Goal: Complete application form

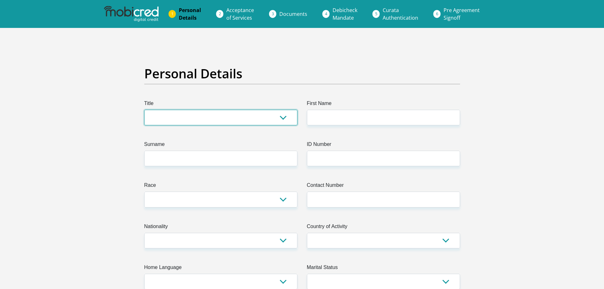
click at [273, 114] on select "Mr Ms Mrs Dr [PERSON_NAME]" at bounding box center [220, 118] width 153 height 16
select select "Ms"
click at [144, 110] on select "Mr Ms Mrs Dr [PERSON_NAME]" at bounding box center [220, 118] width 153 height 16
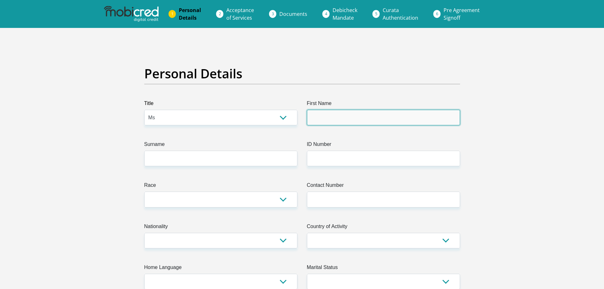
click at [326, 119] on input "First Name" at bounding box center [383, 118] width 153 height 16
type input "Moipone"
type input "[PERSON_NAME]"
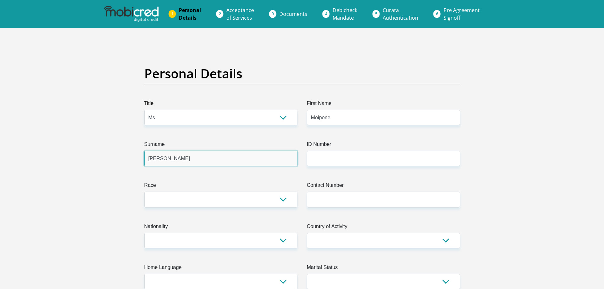
type input "0797989343"
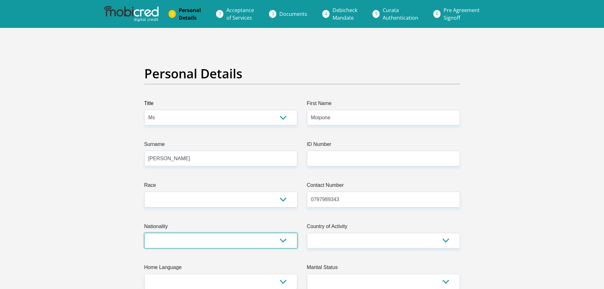
select select "ZAF"
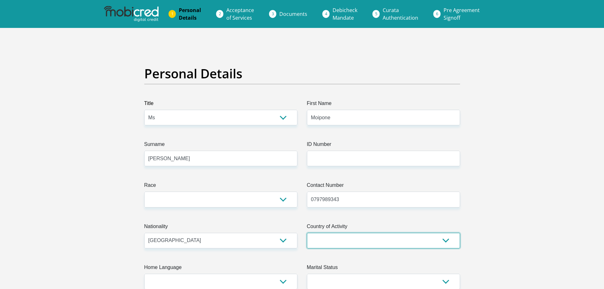
select select "ZAF"
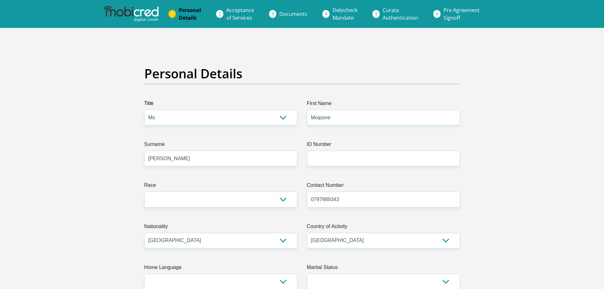
type input "[STREET_ADDRESS]"
type input "[GEOGRAPHIC_DATA]"
type input "1754"
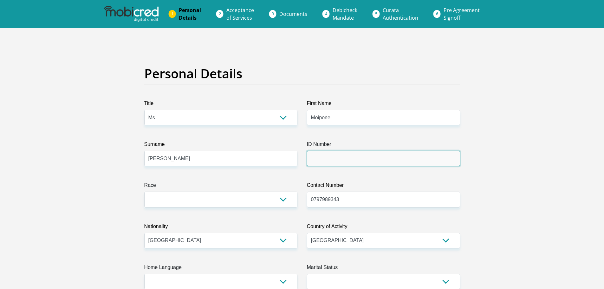
click at [331, 159] on input "ID Number" at bounding box center [383, 159] width 153 height 16
type input "9105170493082"
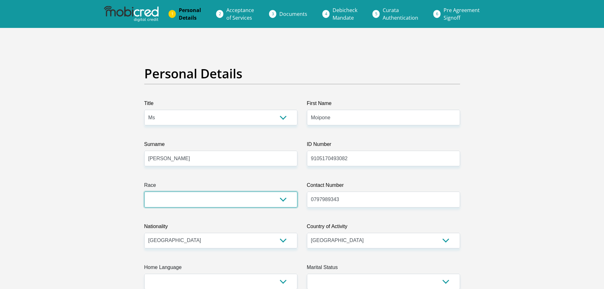
click at [231, 198] on select "Black Coloured Indian White Other" at bounding box center [220, 200] width 153 height 16
select select "1"
click at [144, 192] on select "Black Coloured Indian White Other" at bounding box center [220, 200] width 153 height 16
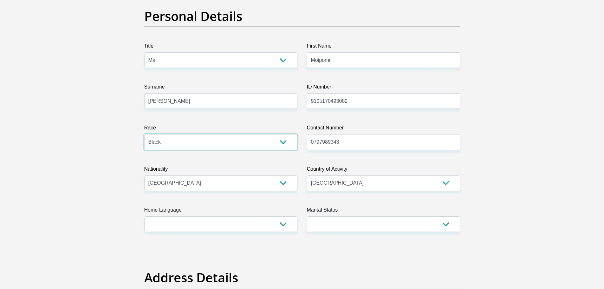
scroll to position [63, 0]
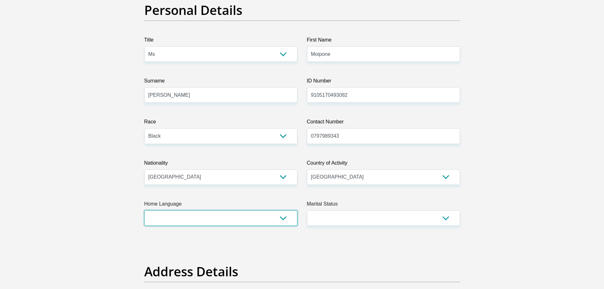
click at [250, 221] on select "Afrikaans English Sepedi South Ndebele Southern Sotho Swati Tsonga Tswana Venda…" at bounding box center [220, 218] width 153 height 16
select select "tsn"
click at [144, 210] on select "Afrikaans English Sepedi South Ndebele Southern Sotho Swati Tsonga Tswana Venda…" at bounding box center [220, 218] width 153 height 16
click at [325, 215] on select "Married ANC Single Divorced Widowed Married COP or Customary Law" at bounding box center [383, 218] width 153 height 16
select select "2"
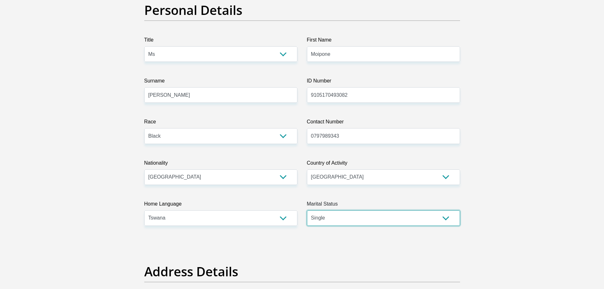
click at [307, 210] on select "Married ANC Single Divorced Widowed Married COP or Customary Law" at bounding box center [383, 218] width 153 height 16
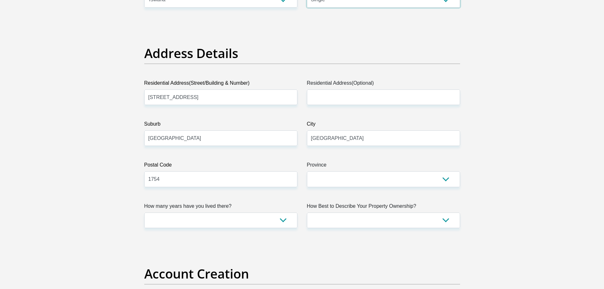
scroll to position [317, 0]
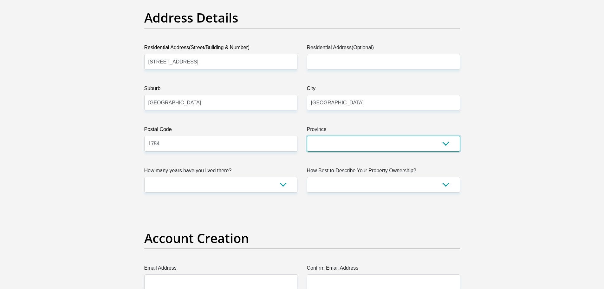
click at [350, 147] on select "Eastern Cape Free State Gauteng KwaZulu-Natal Limpopo Mpumalanga Northern Cape …" at bounding box center [383, 144] width 153 height 16
select select "Gauteng"
click at [307, 136] on select "Eastern Cape Free State Gauteng KwaZulu-Natal Limpopo Mpumalanga Northern Cape …" at bounding box center [383, 144] width 153 height 16
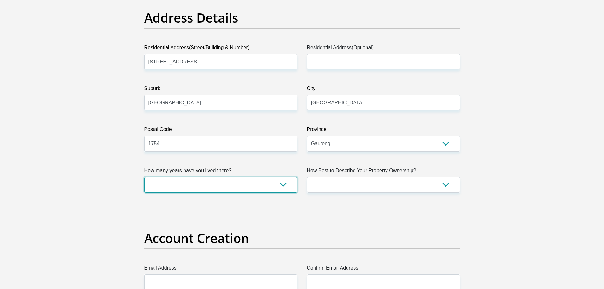
click at [281, 183] on select "less than 1 year 1-3 years 3-5 years 5+ years" at bounding box center [220, 185] width 153 height 16
select select "5"
click at [144, 177] on select "less than 1 year 1-3 years 3-5 years 5+ years" at bounding box center [220, 185] width 153 height 16
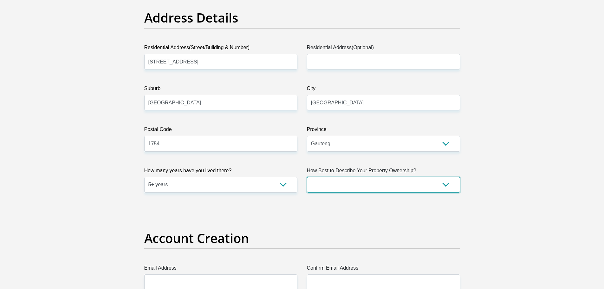
click at [345, 185] on select "Owned Rented Family Owned Company Dwelling" at bounding box center [383, 185] width 153 height 16
select select "parents"
click at [307, 177] on select "Owned Rented Family Owned Company Dwelling" at bounding box center [383, 185] width 153 height 16
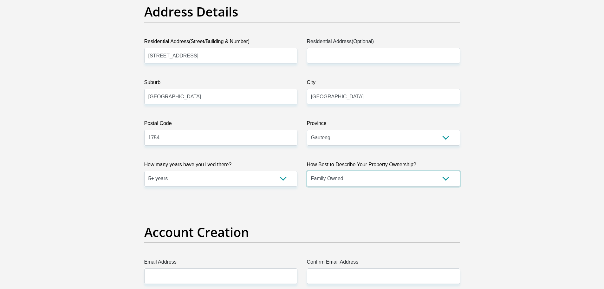
scroll to position [444, 0]
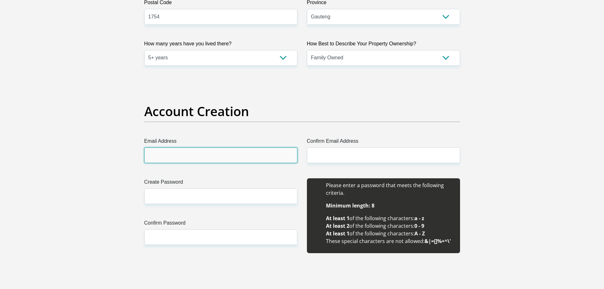
click at [237, 155] on input "Email Address" at bounding box center [220, 155] width 153 height 16
type input "smozim@gmail.com"
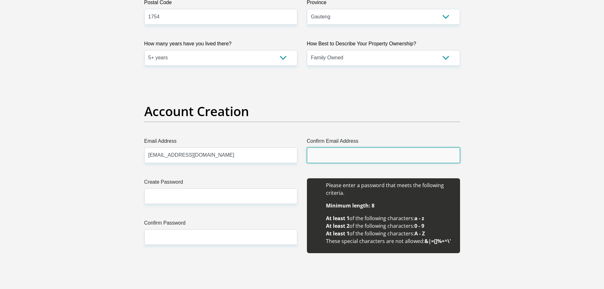
type input "smozim@gmail.com"
type input "Moipone"
type input "Luka"
type input "0797989343"
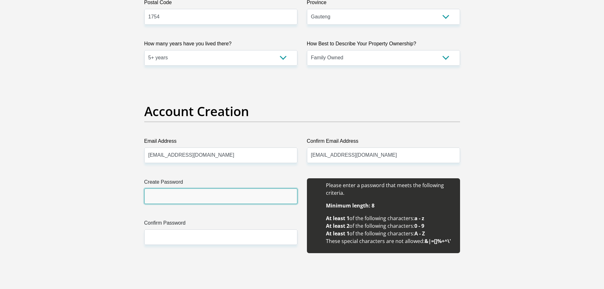
click at [214, 194] on input "Create Password" at bounding box center [220, 196] width 153 height 16
type input "40568307Em#"
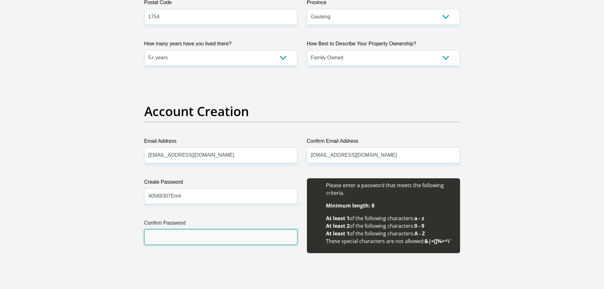
click at [191, 231] on input "Confirm Password" at bounding box center [220, 237] width 153 height 16
type input "40568307Em#"
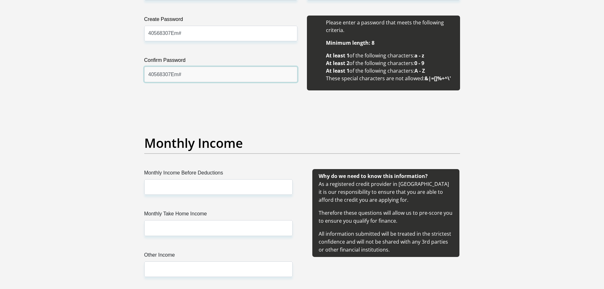
scroll to position [666, 0]
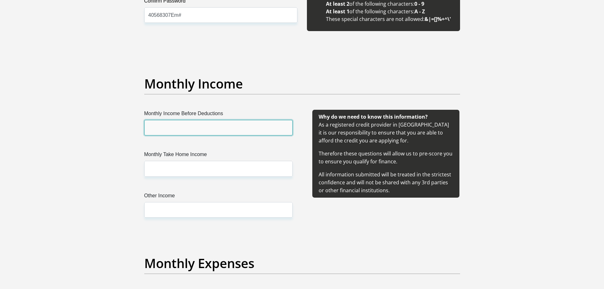
click at [211, 127] on input "Monthly Income Before Deductions" at bounding box center [218, 128] width 148 height 16
type input "18500"
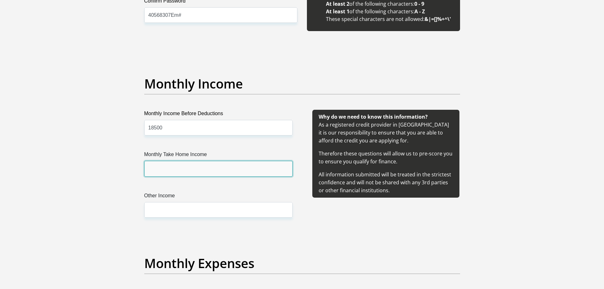
click at [184, 171] on input "Monthly Take Home Income" at bounding box center [218, 169] width 148 height 16
type input "14500"
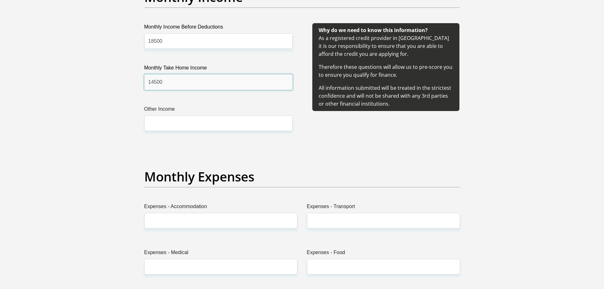
scroll to position [761, 0]
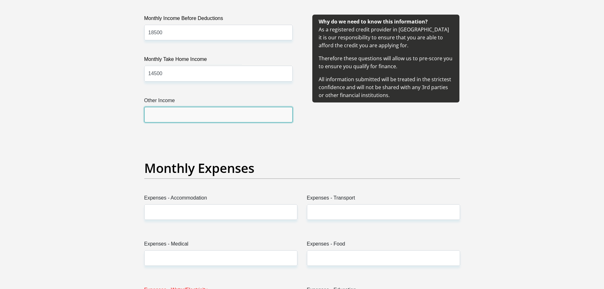
click at [192, 117] on input "Other Income" at bounding box center [218, 115] width 148 height 16
type input "2500"
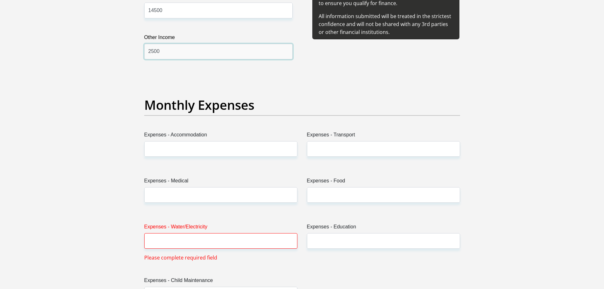
scroll to position [824, 0]
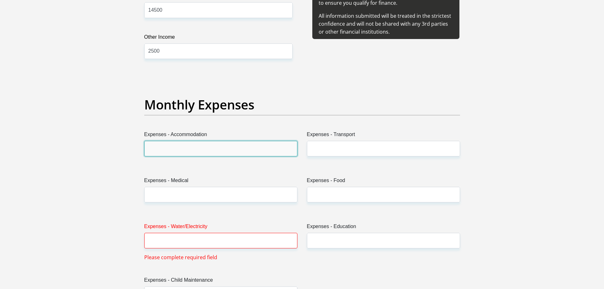
click at [216, 150] on input "Expenses - Accommodation" at bounding box center [220, 149] width 153 height 16
type input "150"
click at [354, 140] on label "Expenses - Transport" at bounding box center [383, 136] width 153 height 10
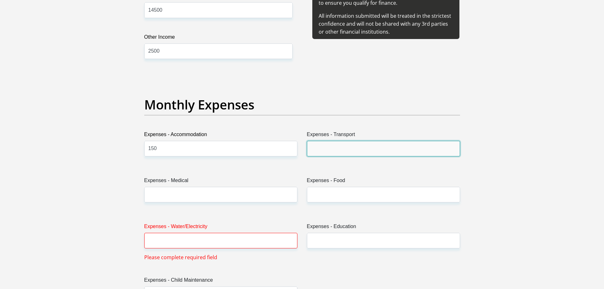
click at [354, 141] on input "Expenses - Transport" at bounding box center [383, 149] width 153 height 16
click at [345, 153] on input "Expenses - Transport" at bounding box center [383, 149] width 153 height 16
type input "300"
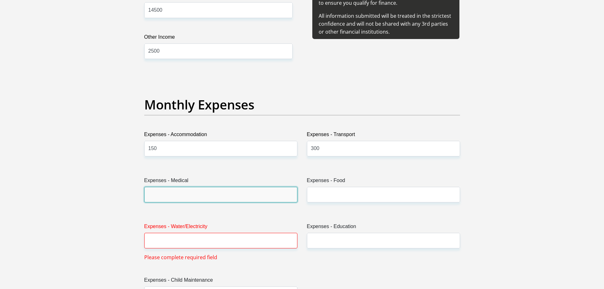
click at [258, 195] on input "Expenses - Medical" at bounding box center [220, 195] width 153 height 16
type input "200"
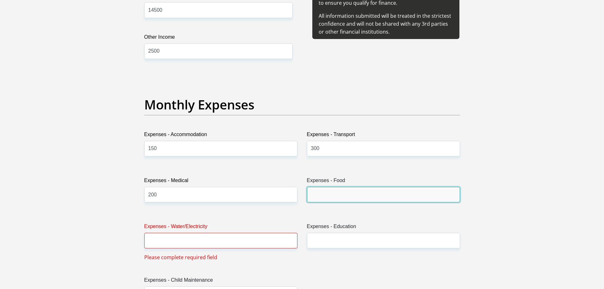
click at [321, 191] on input "Expenses - Food" at bounding box center [383, 195] width 153 height 16
type input "1000"
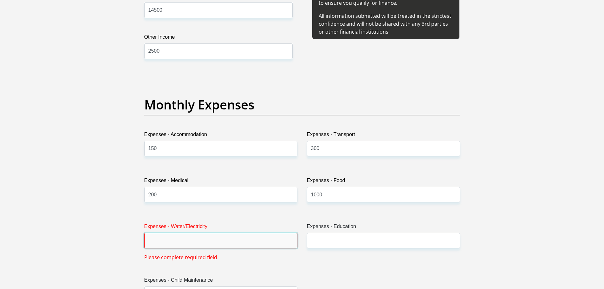
click at [236, 240] on input "Expenses - Water/Electricity" at bounding box center [220, 241] width 153 height 16
click at [243, 240] on input "Expenses - Water/Electricity" at bounding box center [220, 241] width 153 height 16
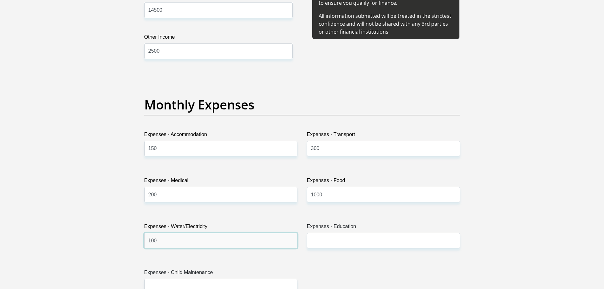
type input "100"
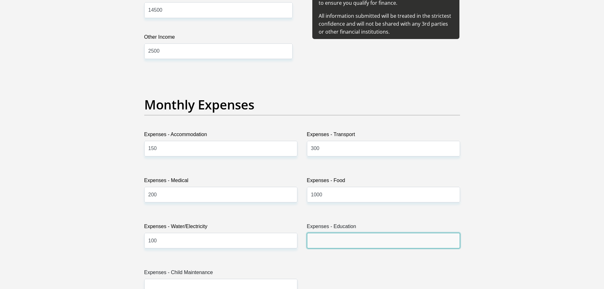
click at [324, 243] on input "Expenses - Education" at bounding box center [383, 241] width 153 height 16
type input "250"
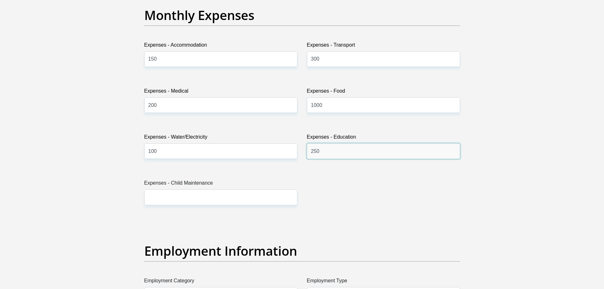
scroll to position [920, 0]
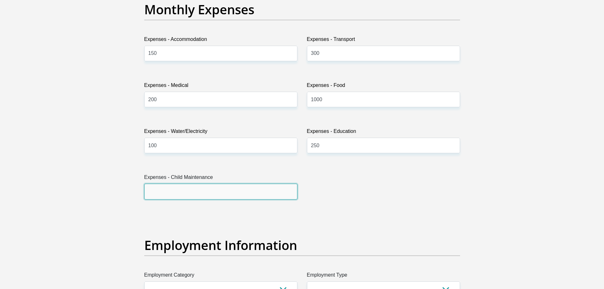
click at [226, 186] on input "Expenses - Child Maintenance" at bounding box center [220, 192] width 153 height 16
type input "300"
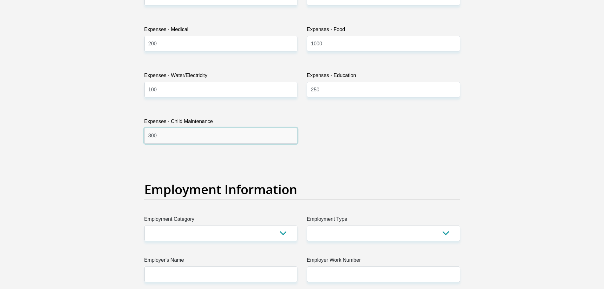
scroll to position [1078, 0]
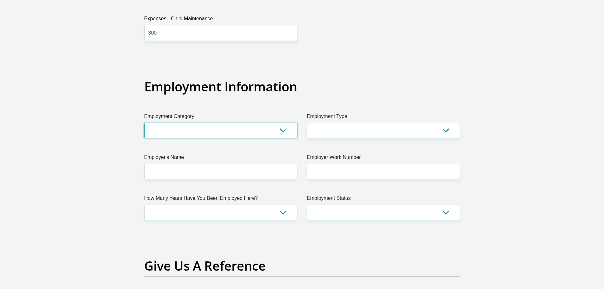
click at [275, 132] on select "AGRICULTURE ALCOHOL & TOBACCO CONSTRUCTION MATERIALS METALLURGY EQUIPMENT FOR R…" at bounding box center [220, 131] width 153 height 16
click at [348, 131] on select "College/Lecturer Craft Seller Creative Driver Executive Farmer Forces - Non Com…" at bounding box center [383, 131] width 153 height 16
select select "Unknown/Other"
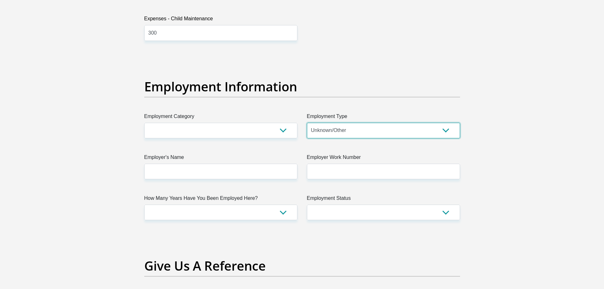
click at [307, 123] on select "College/Lecturer Craft Seller Creative Driver Executive Farmer Forces - Non Com…" at bounding box center [383, 131] width 153 height 16
click at [274, 127] on select "AGRICULTURE ALCOHOL & TOBACCO CONSTRUCTION MATERIALS METALLURGY EQUIPMENT FOR R…" at bounding box center [220, 131] width 153 height 16
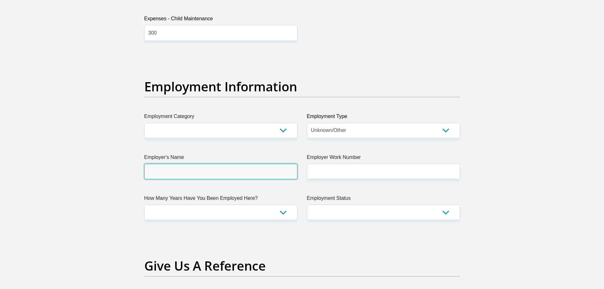
click at [235, 175] on input "Employer's Name" at bounding box center [220, 172] width 153 height 16
type input "BUTCHERYBAKERYANDREFRIGERATIONWHOLESALERSCC"
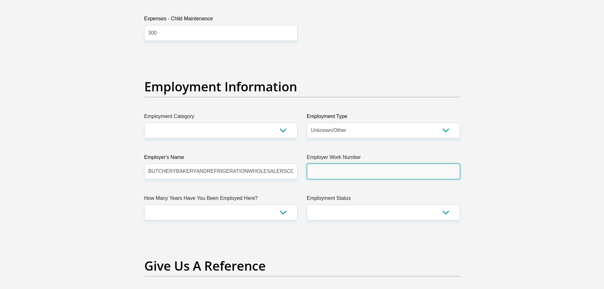
click at [342, 172] on input "Employer Work Number" at bounding box center [383, 172] width 153 height 16
type input "0118360811"
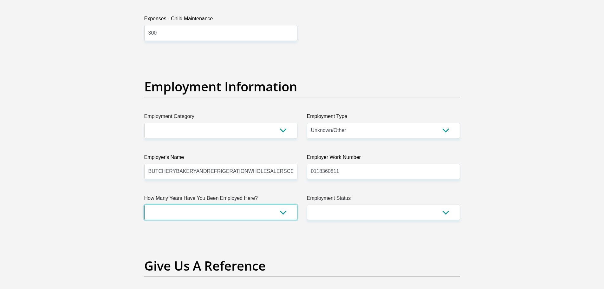
click at [274, 212] on select "less than 1 year 1-3 years 3-5 years 5+ years" at bounding box center [220, 213] width 153 height 16
select select "48"
click at [144, 205] on select "less than 1 year 1-3 years 3-5 years 5+ years" at bounding box center [220, 213] width 153 height 16
click at [356, 212] on select "Permanent/Full-time Part-time/Casual Contract Worker Self-Employed Housewife Re…" at bounding box center [383, 213] width 153 height 16
drag, startPoint x: 490, startPoint y: 167, endPoint x: 481, endPoint y: 170, distance: 9.1
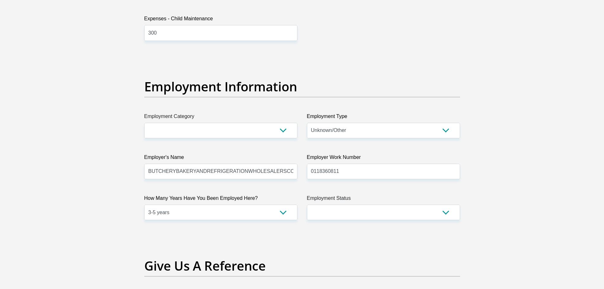
click at [490, 167] on section "Personal Details Title Mr Ms Mrs Dr Other First Name Moipone Surname Luka ID Nu…" at bounding box center [302, 55] width 604 height 2211
click at [360, 210] on select "Permanent/Full-time Part-time/Casual Contract Worker Self-Employed Housewife Re…" at bounding box center [383, 213] width 153 height 16
select select "1"
click at [307, 205] on select "Permanent/Full-time Part-time/Casual Contract Worker Self-Employed Housewife Re…" at bounding box center [383, 213] width 153 height 16
click at [241, 130] on select "AGRICULTURE ALCOHOL & TOBACCO CONSTRUCTION MATERIALS METALLURGY EQUIPMENT FOR R…" at bounding box center [220, 131] width 153 height 16
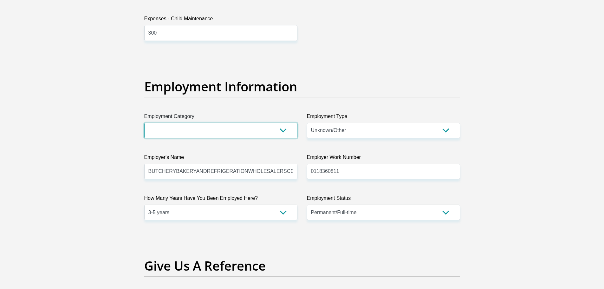
select select "14"
click at [144, 123] on select "AGRICULTURE ALCOHOL & TOBACCO CONSTRUCTION MATERIALS METALLURGY EQUIPMENT FOR R…" at bounding box center [220, 131] width 153 height 16
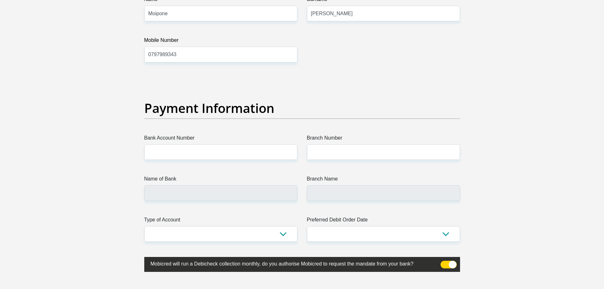
scroll to position [1395, 0]
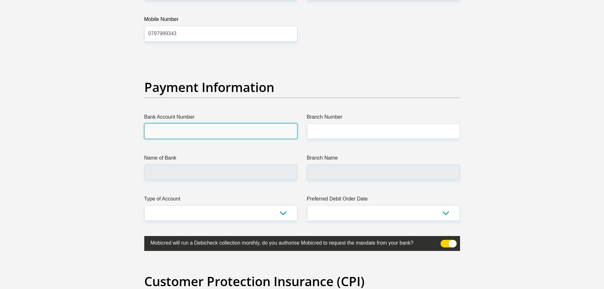
click at [223, 130] on input "Bank Account Number" at bounding box center [220, 131] width 153 height 16
type input "1378174494"
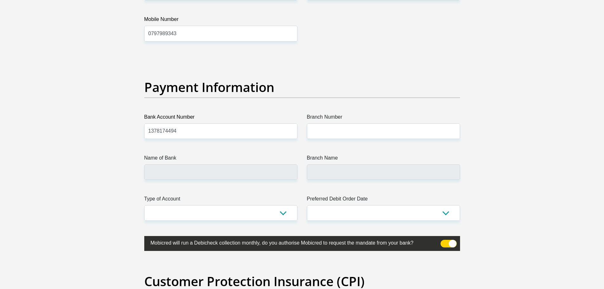
click at [343, 122] on label "Branch Number" at bounding box center [383, 118] width 153 height 10
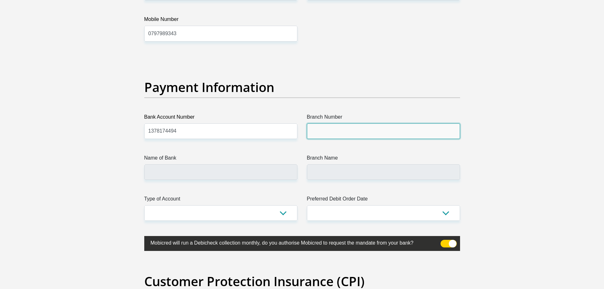
click at [343, 123] on input "Branch Number" at bounding box center [383, 131] width 153 height 16
click at [338, 131] on input "Branch Number" at bounding box center [383, 131] width 153 height 16
type input "470010"
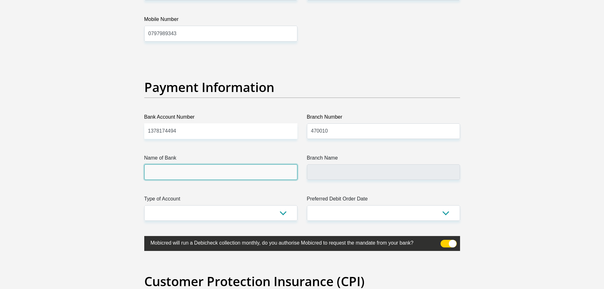
click at [222, 172] on input "Name of Bank" at bounding box center [220, 172] width 153 height 16
type input "CAPITEC BANK LIMITED"
type input "CAPITEC BANK CPC"
click at [216, 176] on input "CAPITEC BANK LIMITED" at bounding box center [220, 172] width 153 height 16
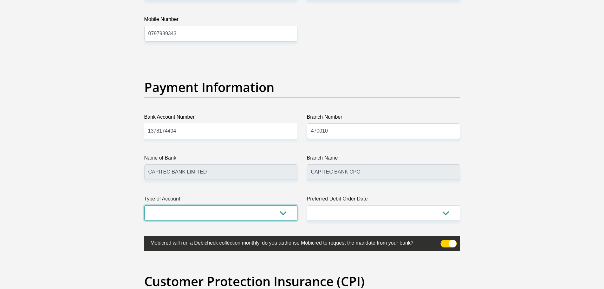
click at [233, 212] on select "Cheque Savings" at bounding box center [220, 213] width 153 height 16
select select "SAV"
click at [144, 205] on select "Cheque Savings" at bounding box center [220, 213] width 153 height 16
click at [320, 210] on select "1st 2nd 3rd 4th 5th 7th 18th 19th 20th 21st 22nd 23rd 24th 25th 26th 27th 28th …" at bounding box center [383, 213] width 153 height 16
select select "25"
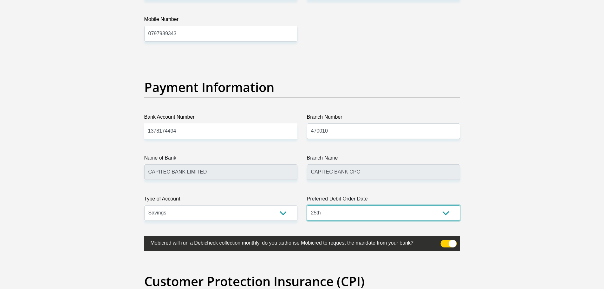
click at [307, 205] on select "1st 2nd 3rd 4th 5th 7th 18th 19th 20th 21st 22nd 23rd 24th 25th 26th 27th 28th …" at bounding box center [383, 213] width 153 height 16
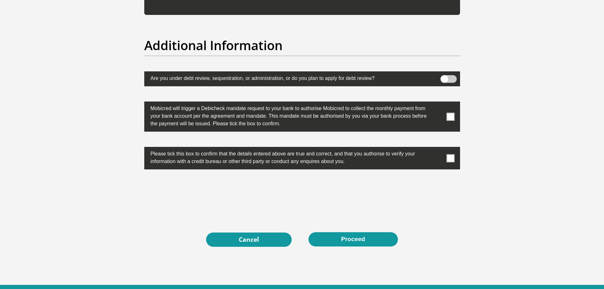
scroll to position [1966, 0]
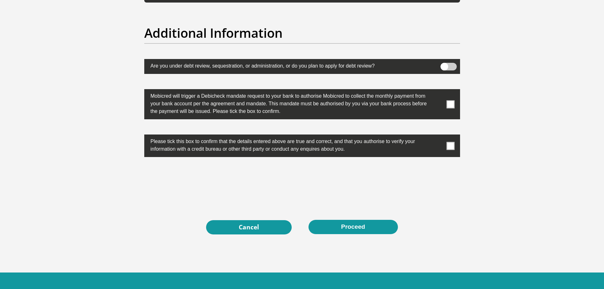
click at [452, 66] on span at bounding box center [448, 67] width 16 height 8
click at [444, 64] on input "checkbox" at bounding box center [444, 64] width 0 height 0
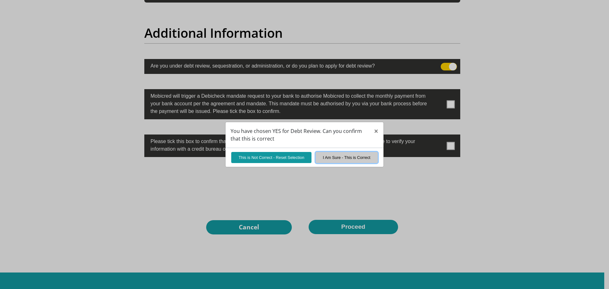
click at [336, 158] on button "I Am Sure - This is Correct" at bounding box center [347, 157] width 62 height 11
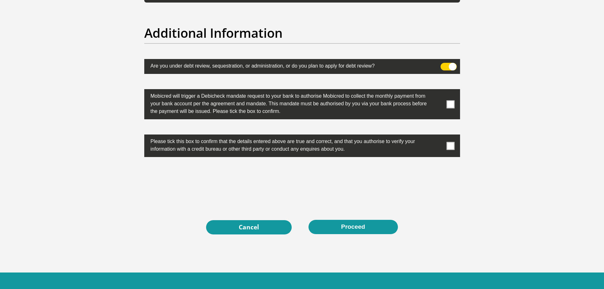
drag, startPoint x: 450, startPoint y: 101, endPoint x: 450, endPoint y: 117, distance: 15.9
click at [450, 101] on span at bounding box center [450, 104] width 8 height 8
click at [438, 91] on input "checkbox" at bounding box center [438, 91] width 0 height 0
click at [451, 144] on span at bounding box center [450, 146] width 8 height 8
click at [438, 136] on input "checkbox" at bounding box center [438, 136] width 0 height 0
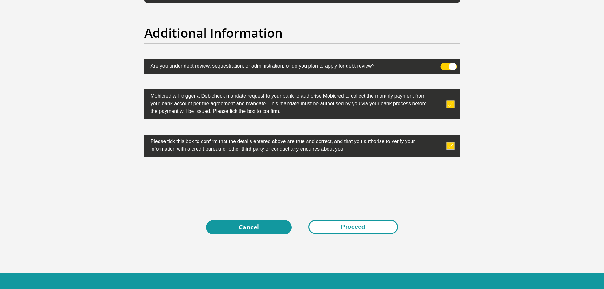
click at [358, 225] on button "Proceed" at bounding box center [353, 227] width 89 height 14
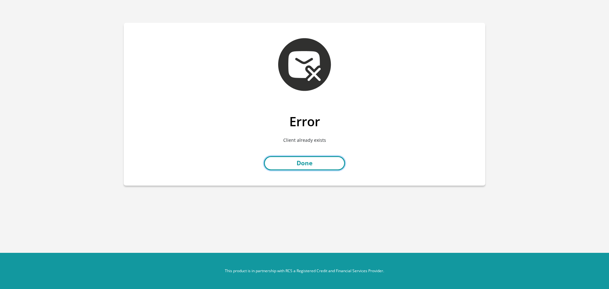
click at [299, 161] on link "Done" at bounding box center [304, 163] width 81 height 14
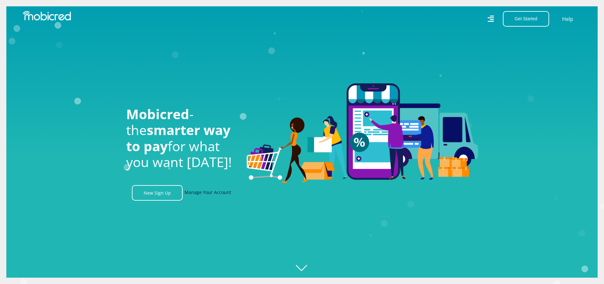
scroll to position [0, 452]
click at [215, 195] on link "Manage Your Account" at bounding box center [208, 193] width 47 height 16
